Goal: Navigation & Orientation: Find specific page/section

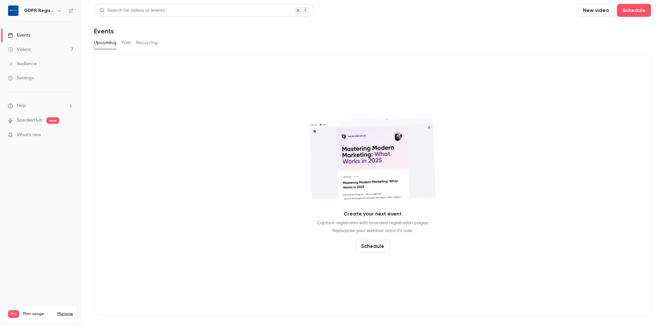
click at [27, 63] on div "Audience" at bounding box center [22, 64] width 29 height 6
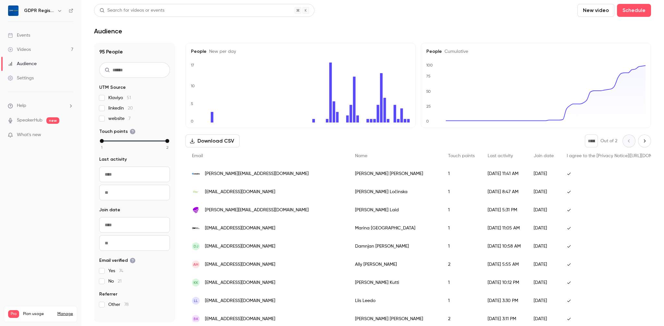
click at [481, 147] on div "Last activity" at bounding box center [504, 155] width 46 height 17
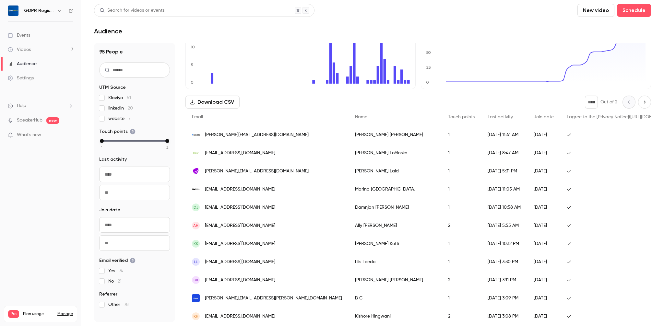
scroll to position [40, 0]
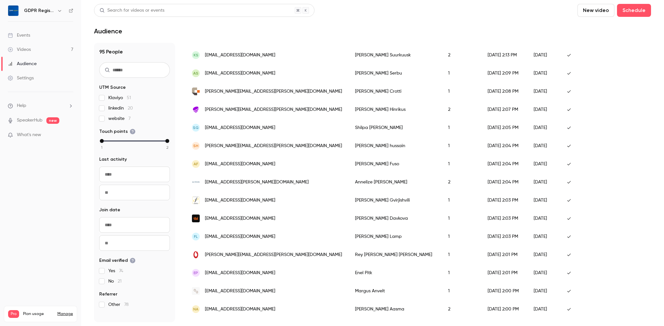
scroll to position [750, 0]
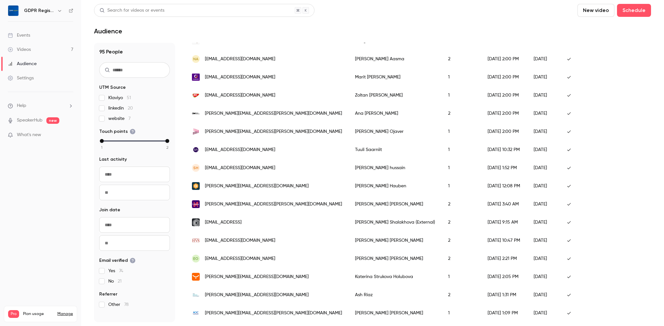
click at [229, 312] on span "[PERSON_NAME][EMAIL_ADDRESS][PERSON_NAME][DOMAIN_NAME]" at bounding box center [273, 313] width 137 height 7
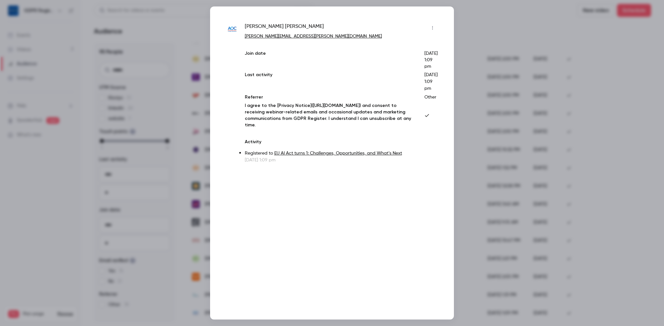
click at [470, 37] on div at bounding box center [332, 163] width 664 height 326
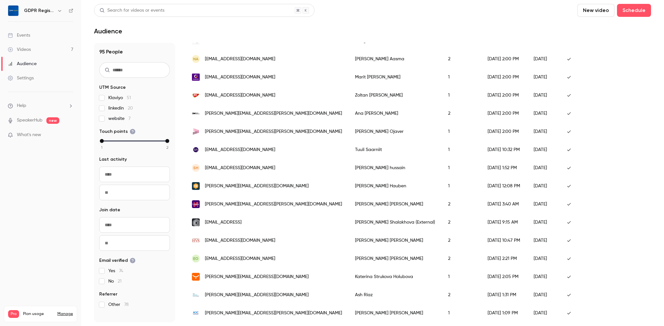
click at [227, 133] on span "[PERSON_NAME][EMAIL_ADDRESS][PERSON_NAME][DOMAIN_NAME]" at bounding box center [273, 131] width 137 height 7
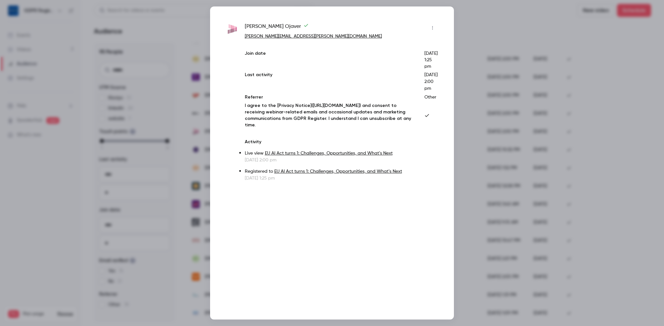
click at [485, 46] on div at bounding box center [332, 163] width 664 height 326
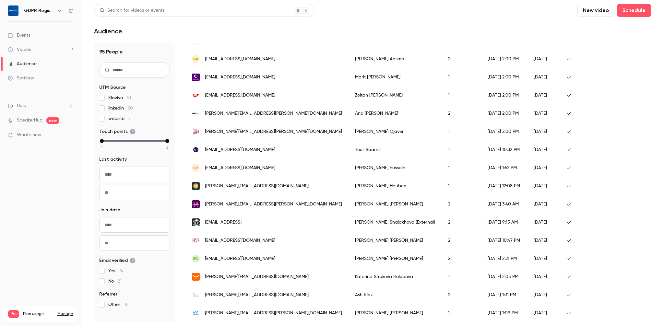
click at [240, 315] on span "[PERSON_NAME][EMAIL_ADDRESS][PERSON_NAME][DOMAIN_NAME]" at bounding box center [273, 313] width 137 height 7
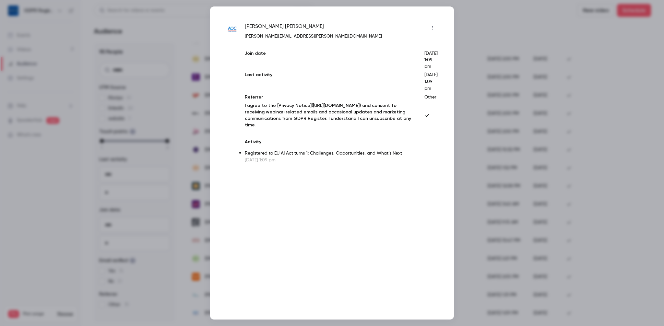
click at [491, 31] on div at bounding box center [332, 163] width 664 height 326
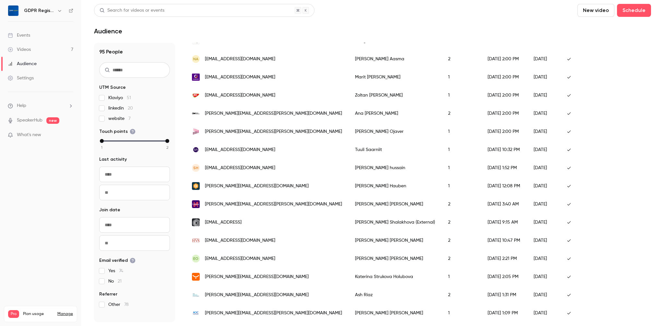
click at [254, 298] on span "[PERSON_NAME][EMAIL_ADDRESS][DOMAIN_NAME]" at bounding box center [257, 295] width 104 height 7
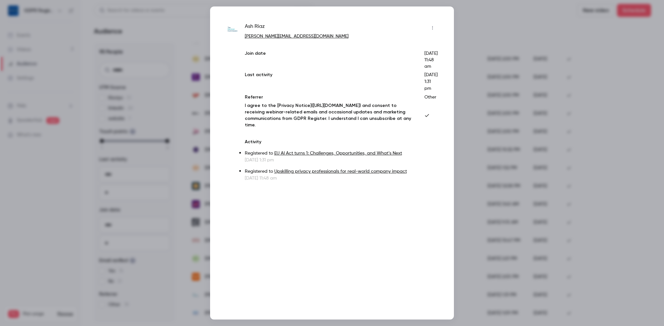
click at [483, 36] on div at bounding box center [332, 163] width 664 height 326
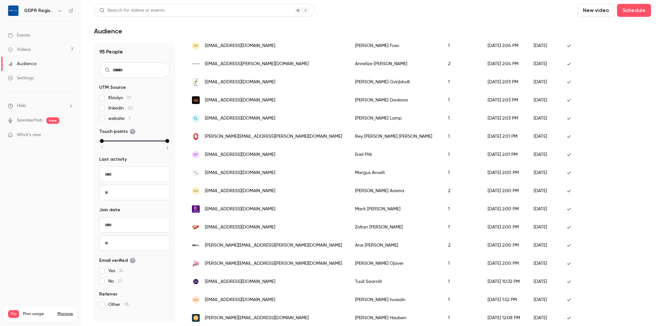
scroll to position [614, 0]
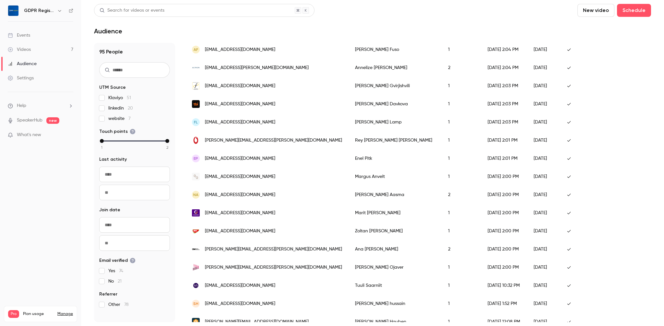
click at [348, 196] on div "[PERSON_NAME]" at bounding box center [394, 195] width 93 height 18
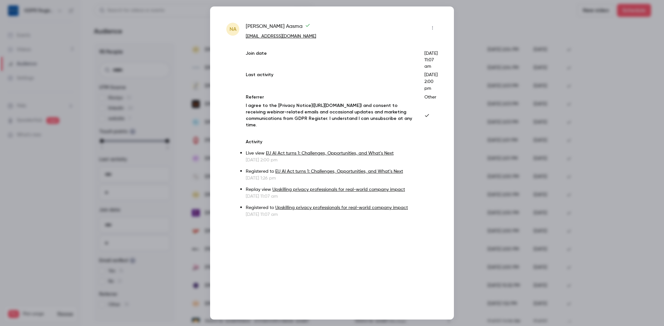
click at [202, 154] on div at bounding box center [332, 163] width 664 height 326
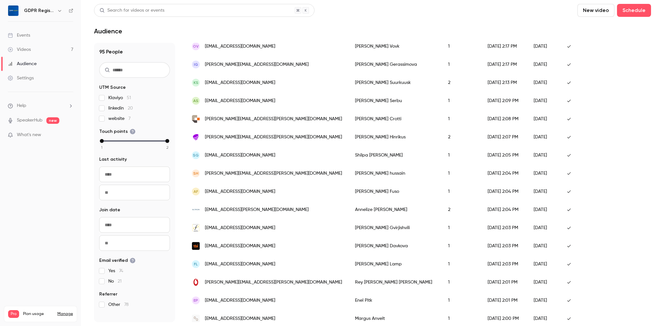
scroll to position [471, 0]
drag, startPoint x: 343, startPoint y: 229, endPoint x: 305, endPoint y: 229, distance: 37.9
click at [348, 229] on div "[PERSON_NAME]" at bounding box center [394, 229] width 93 height 18
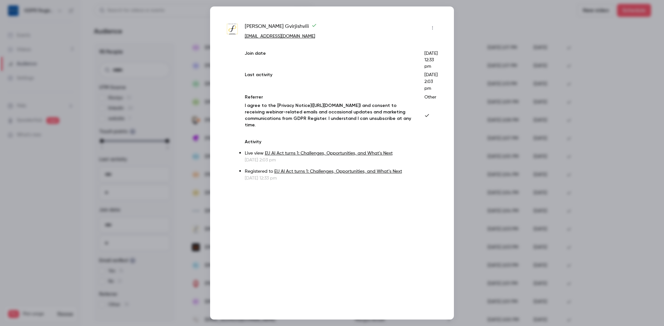
copy div "[PERSON_NAME]"
click at [441, 25] on div "[PERSON_NAME] [EMAIL_ADDRESS][DOMAIN_NAME] Join date [DATE] 12:33 pm Last activ…" at bounding box center [332, 162] width 244 height 313
click at [473, 25] on div at bounding box center [332, 163] width 664 height 326
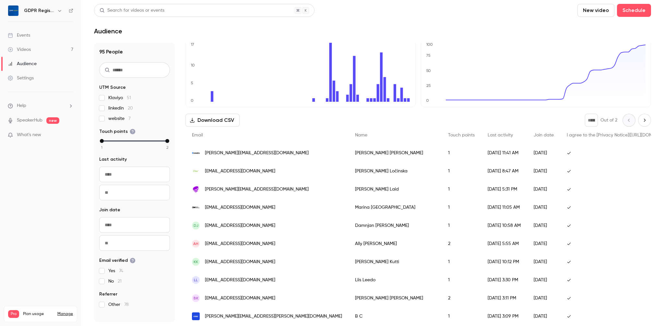
scroll to position [20, 0]
click at [348, 155] on div "[PERSON_NAME]" at bounding box center [394, 154] width 93 height 18
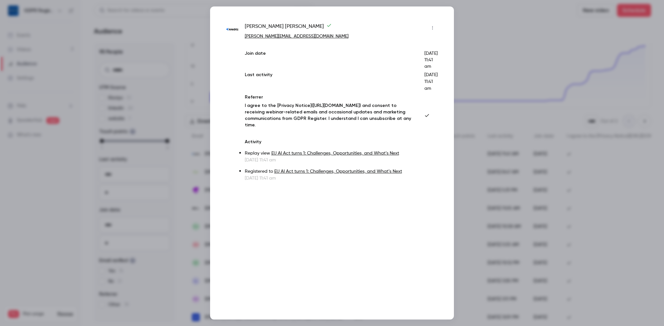
click at [461, 34] on div at bounding box center [332, 163] width 664 height 326
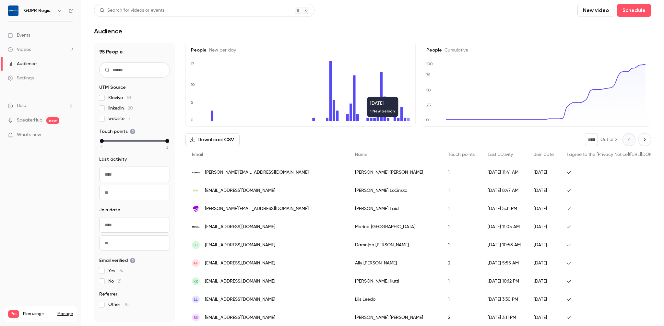
scroll to position [0, 0]
